Goal: Navigation & Orientation: Find specific page/section

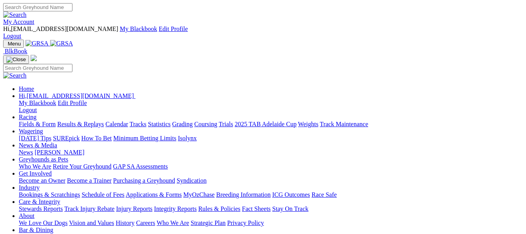
click at [36, 114] on link "Racing" at bounding box center [28, 117] width 18 height 7
drag, startPoint x: 0, startPoint y: 0, endPoint x: 126, endPoint y: 31, distance: 130.1
click at [36, 114] on link "Racing" at bounding box center [28, 117] width 18 height 7
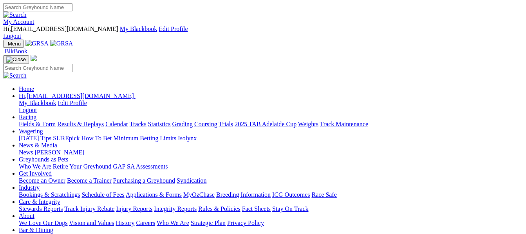
click at [36, 114] on link "Racing" at bounding box center [28, 117] width 18 height 7
click at [23, 121] on link "Fields & Form" at bounding box center [37, 124] width 37 height 7
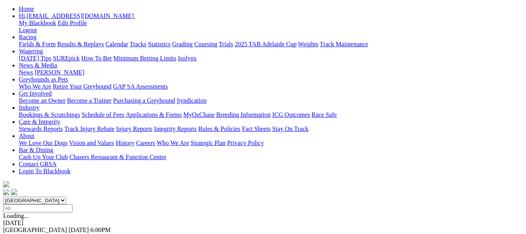
scroll to position [110, 0]
